Goal: Task Accomplishment & Management: Manage account settings

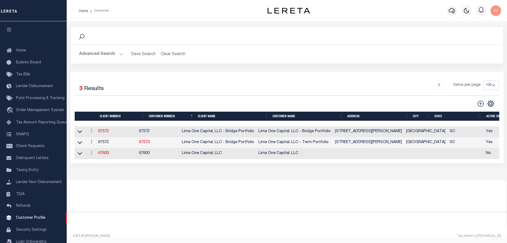
scroll to position [17, 0]
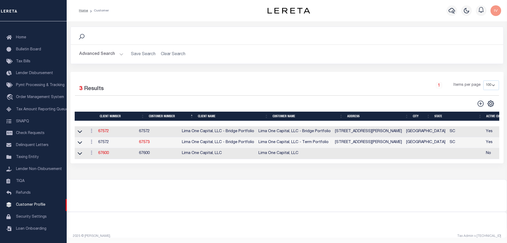
click at [120, 54] on button "Advanced Search" at bounding box center [101, 54] width 44 height 10
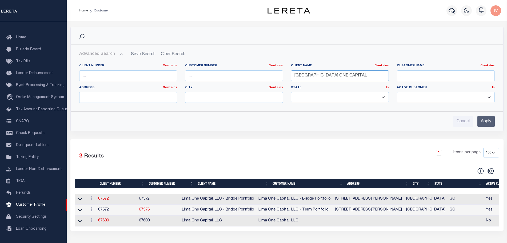
click at [302, 72] on input "LIMA ONE CAPITAL" at bounding box center [340, 75] width 98 height 11
click at [479, 116] on input "Apply" at bounding box center [485, 121] width 17 height 11
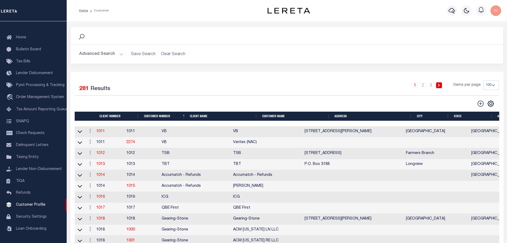
click at [124, 54] on h2 "Advanced Search Save Search Clear Search" at bounding box center [287, 54] width 424 height 10
click at [119, 54] on button "Advanced Search" at bounding box center [101, 54] width 44 height 10
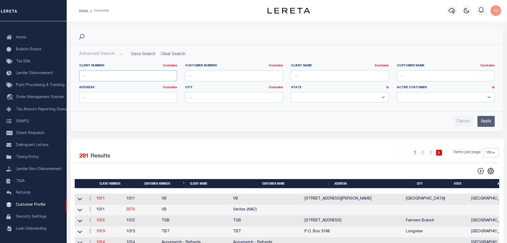
click at [121, 74] on input "text" at bounding box center [128, 75] width 98 height 11
click at [220, 74] on input "text" at bounding box center [234, 75] width 98 height 11
paste input "741085201"
type input "741085201"
click at [478, 118] on input "Apply" at bounding box center [485, 121] width 17 height 11
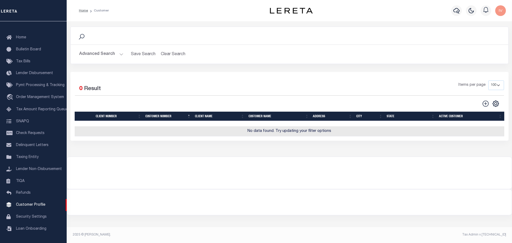
click at [485, 99] on div "Selected 0 Result Items per page 100 200 400" at bounding box center [289, 93] width 437 height 27
click at [485, 103] on icon at bounding box center [485, 103] width 6 height 6
type input "0"
checkbox input "false"
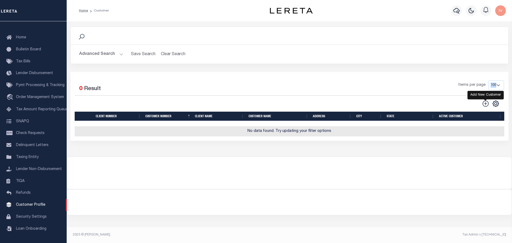
checkbox input "false"
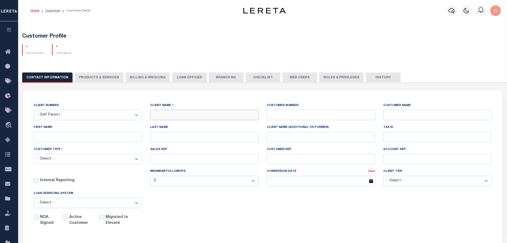
click at [160, 112] on input "text" at bounding box center [204, 115] width 108 height 10
type input "Ivan D"
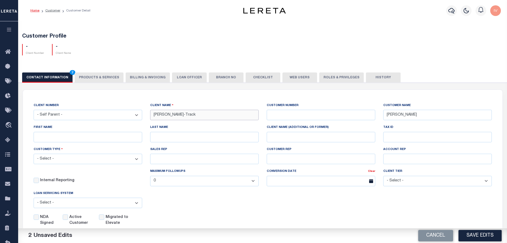
type input "Ivan D-Track"
paste input "741085201"
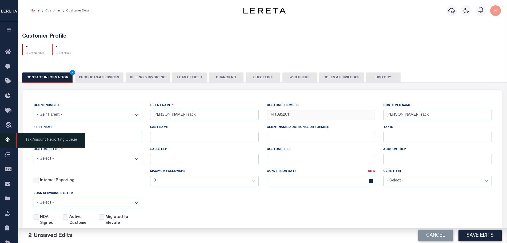
type input "741085201"
click at [57, 137] on span "Tax Amount Reporting Queue" at bounding box center [50, 140] width 69 height 15
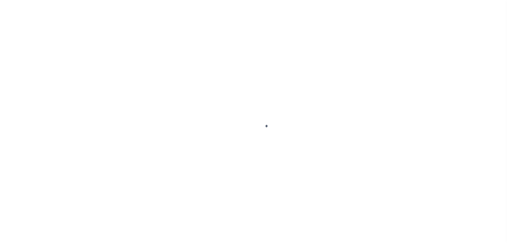
scroll to position [17, 0]
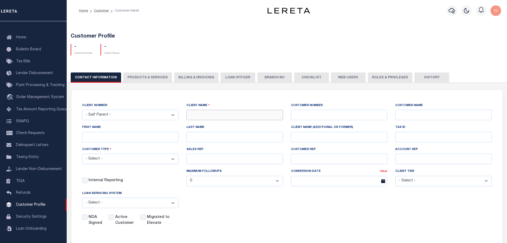
click at [209, 114] on input "text" at bounding box center [234, 115] width 96 height 10
type input "Ivan D-Track"
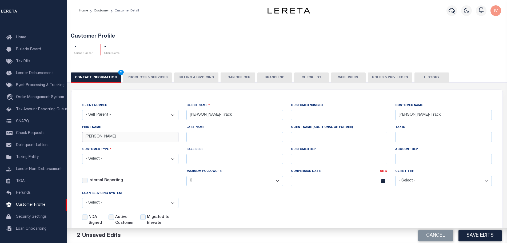
type input "Ivan"
type input "Chavarria"
click at [314, 106] on label "CUSTOMER NUMBER" at bounding box center [307, 105] width 32 height 5
click at [312, 112] on input "text" at bounding box center [339, 115] width 96 height 10
paste input "741085201"
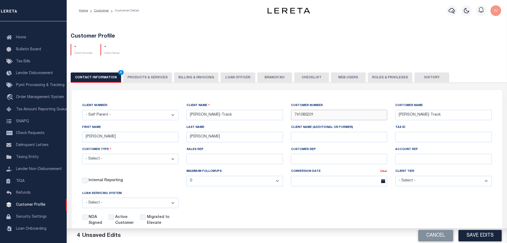
type input "741085201"
click at [235, 136] on input "Chavarria" at bounding box center [234, 137] width 96 height 10
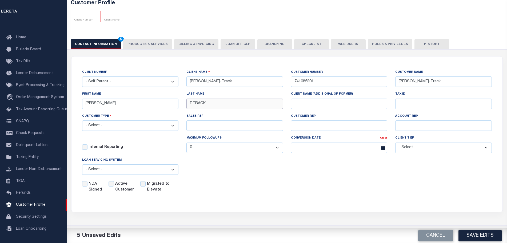
type input "DTRACK"
click at [130, 132] on div "Customer Type - Select - Residential Commercial Mixed Portfolio" at bounding box center [130, 124] width 104 height 22
click at [126, 130] on select "- Select - Residential Commercial Mixed Portfolio" at bounding box center [130, 125] width 96 height 10
select select "Residential"
click at [82, 121] on select "- Select - Residential Commercial Mixed Portfolio" at bounding box center [130, 125] width 96 height 10
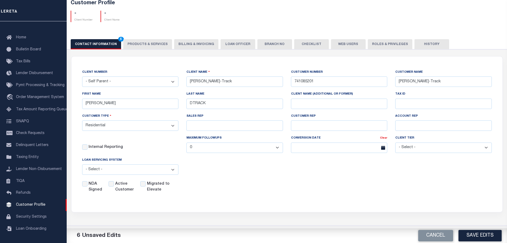
click at [283, 172] on div "CLIENT NUMBER - Self Parent - 1011 1012 1013 1014 1016 1017 1018 101862 1019 10…" at bounding box center [286, 131] width 417 height 124
click at [83, 185] on input "NDA Signed" at bounding box center [84, 183] width 5 height 5
checkbox input "true"
click at [112, 187] on input "Active Customer" at bounding box center [110, 183] width 5 height 5
checkbox input "true"
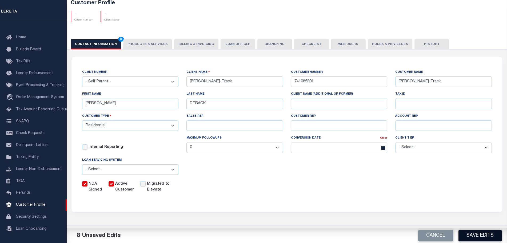
click at [479, 236] on button "Save Edits" at bounding box center [479, 235] width 43 height 11
checkbox input "false"
select select
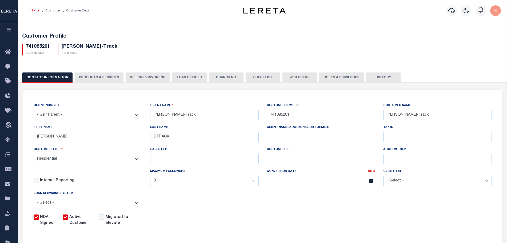
click at [91, 79] on button "PRODUCTS & SERVICES" at bounding box center [99, 77] width 49 height 10
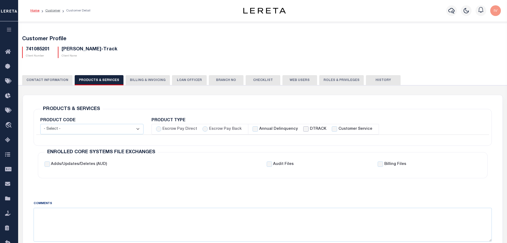
click at [303, 129] on input "DTRACK" at bounding box center [305, 128] width 5 height 5
checkbox input "true"
checkbox input "false"
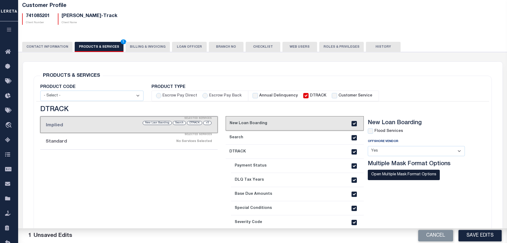
scroll to position [67, 0]
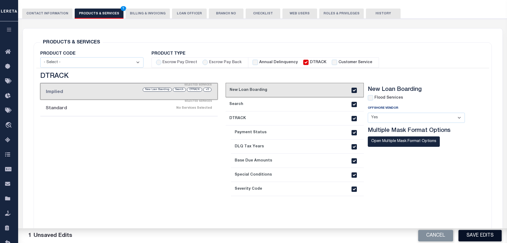
click at [467, 232] on button "Save Edits" at bounding box center [479, 235] width 43 height 11
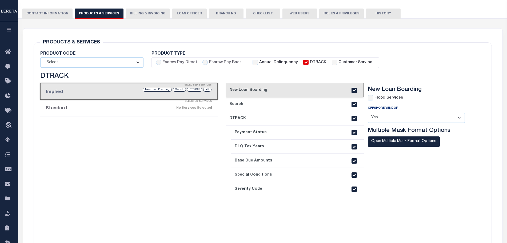
click at [463, 105] on div "Flood Services Offshore Vendor - Select - Yes No Multiple Mask Format Options" at bounding box center [420, 127] width 105 height 64
click at [46, 17] on button "CONTACT INFORMATION" at bounding box center [47, 14] width 50 height 10
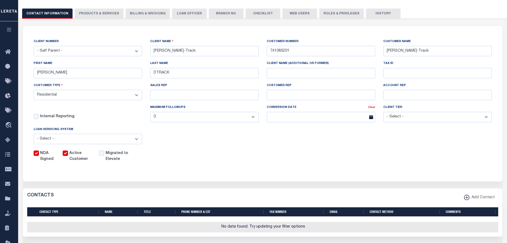
click at [198, 158] on div "NDA Signed Active Customer Migrated to Elevate" at bounding box center [259, 155] width 466 height 14
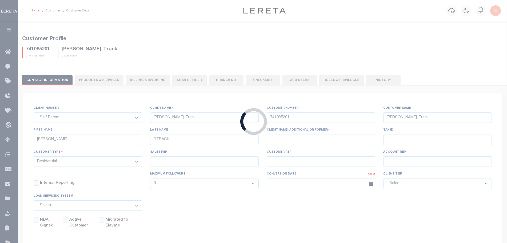
select select
checkbox input "false"
